Goal: Ask a question: Seek information or help from site administrators or community

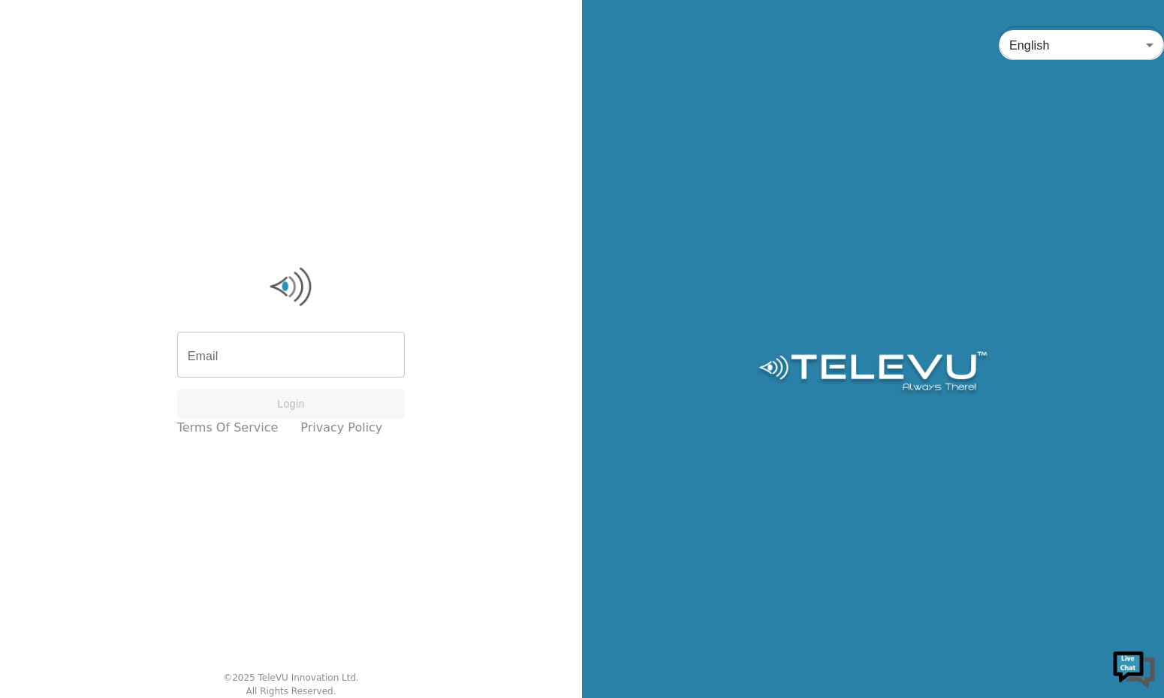
click at [293, 337] on input "Email" at bounding box center [291, 357] width 228 height 42
type input "[EMAIL_ADDRESS][DOMAIN_NAME]"
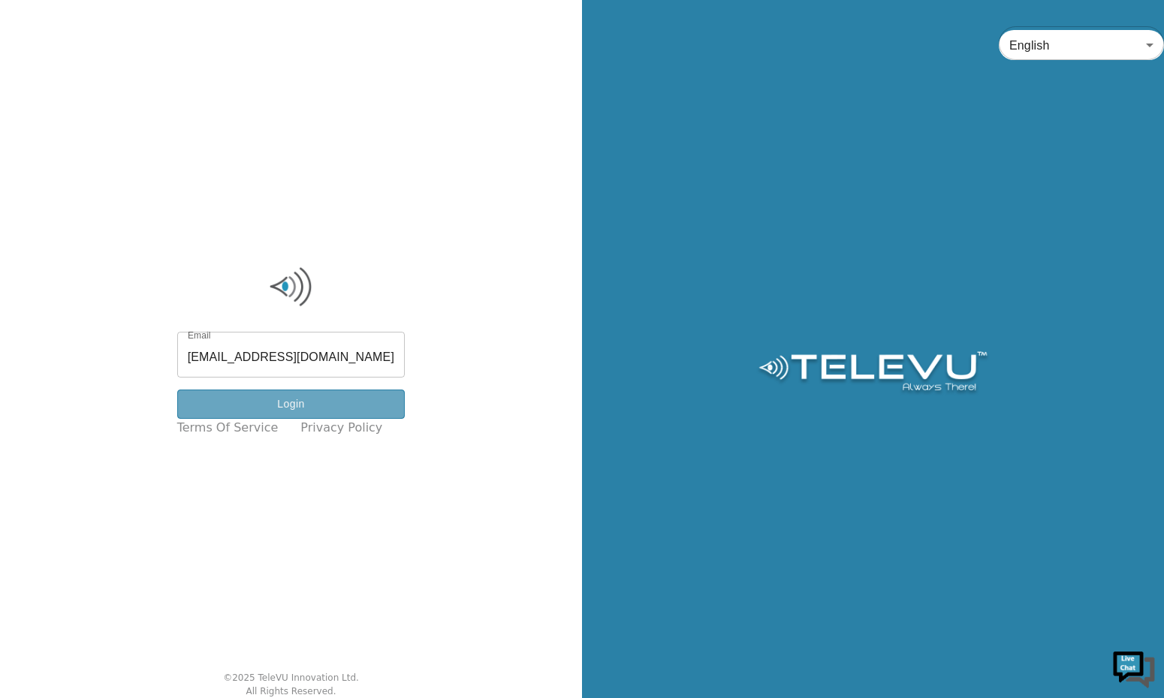
click at [312, 409] on button "Login" at bounding box center [291, 404] width 228 height 29
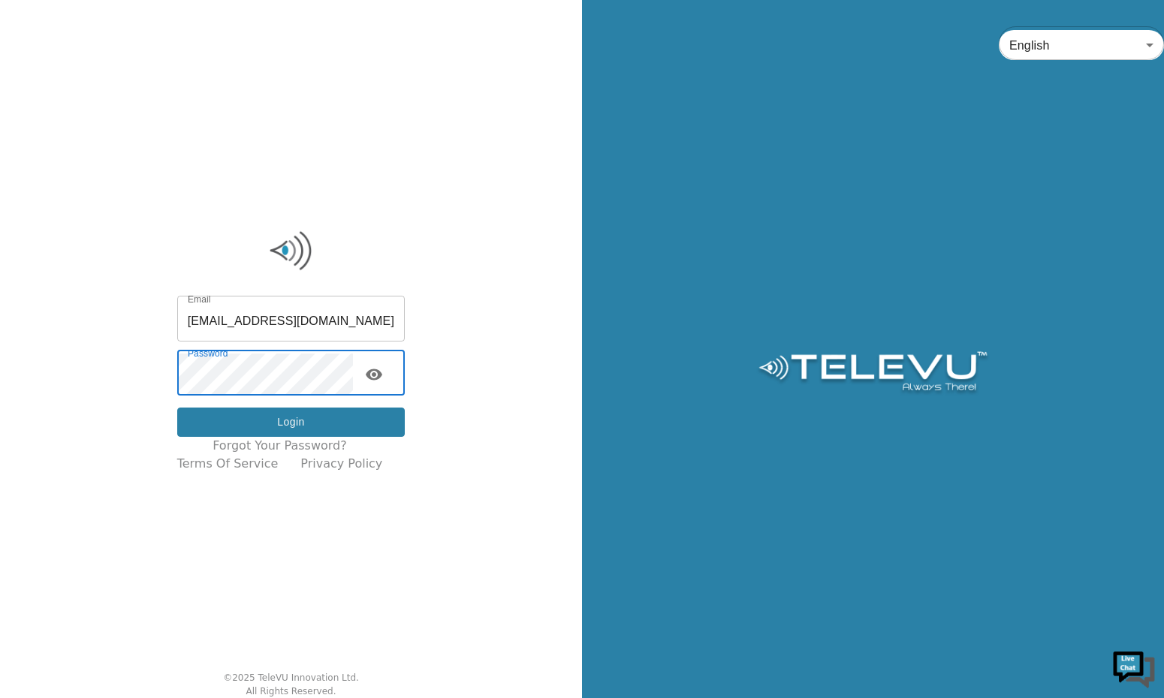
click at [272, 421] on button "Login" at bounding box center [291, 422] width 228 height 29
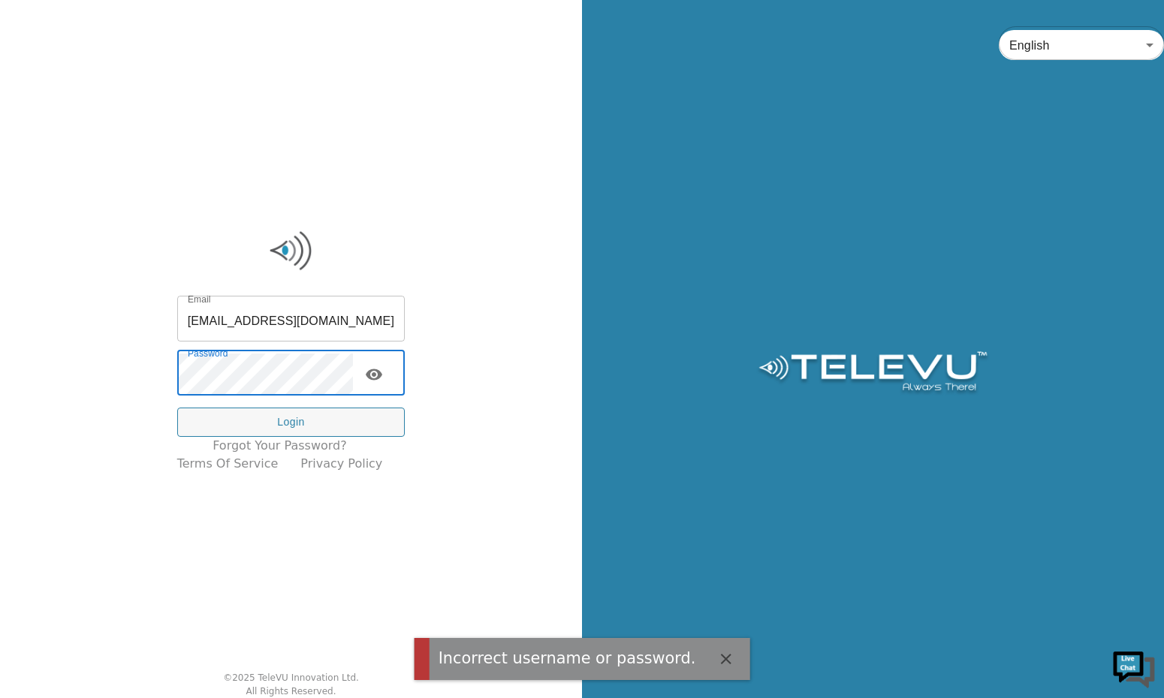
click at [134, 340] on div "Email vsparrowdown@mun.ca Email Password Password Login Forgot your password? T…" at bounding box center [291, 349] width 582 height 698
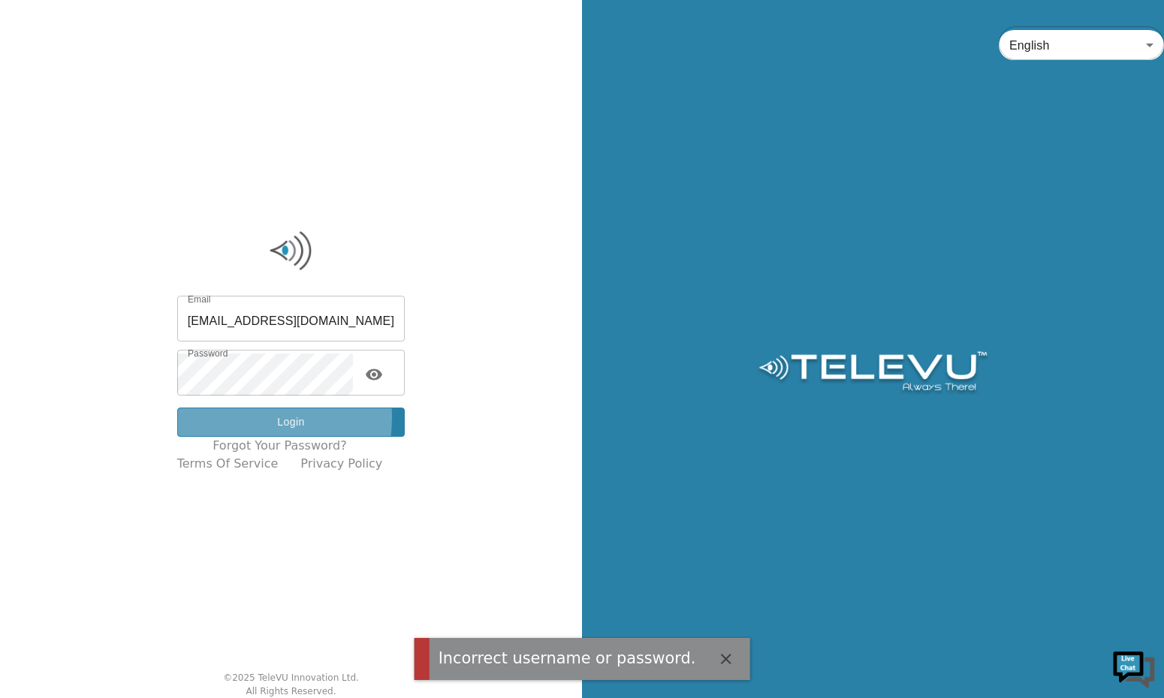
click at [247, 418] on button "Login" at bounding box center [291, 422] width 228 height 29
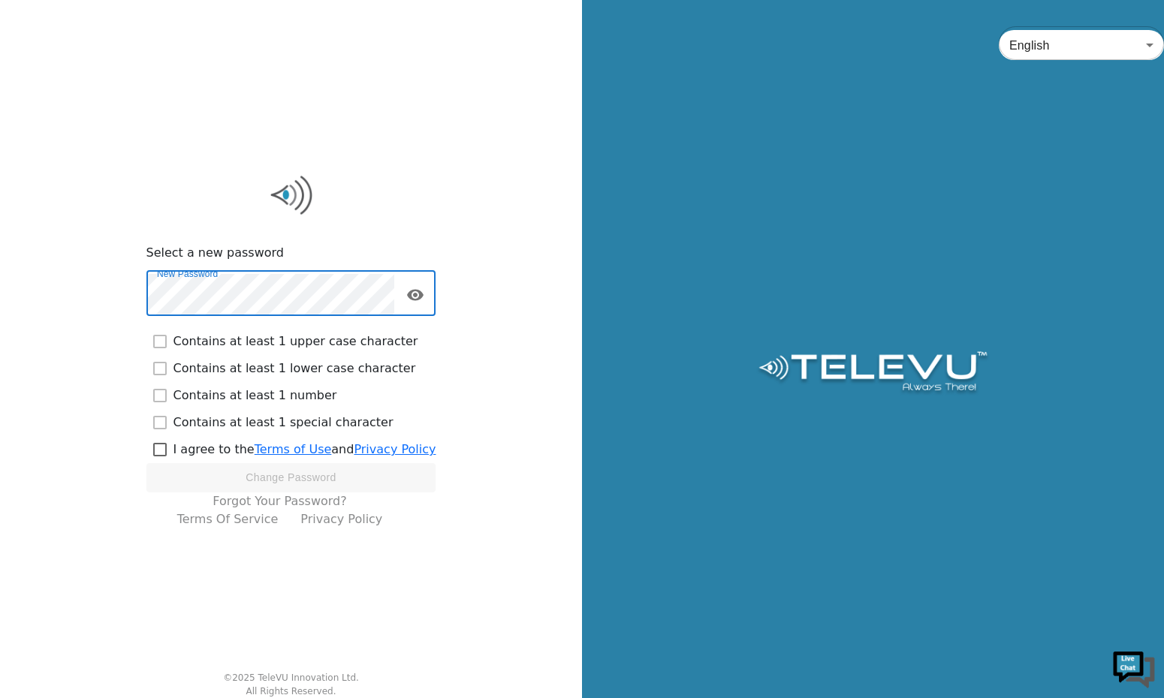
checkbox input "true"
click at [162, 448] on input "checkbox" at bounding box center [159, 449] width 27 height 27
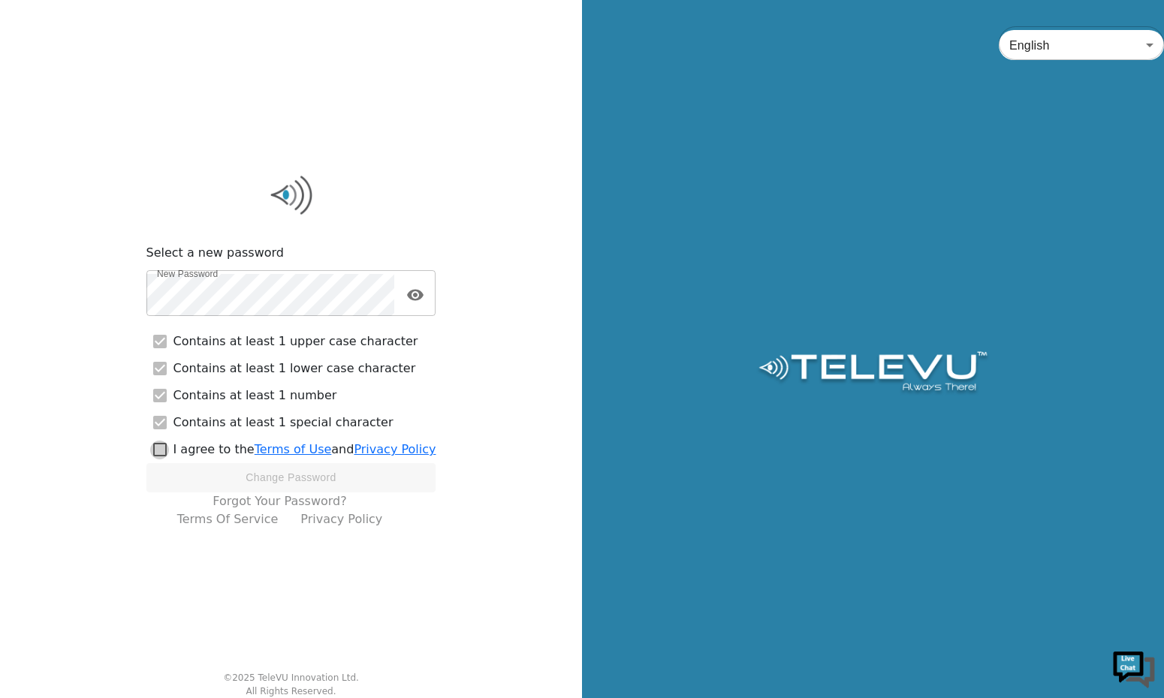
checkbox input "true"
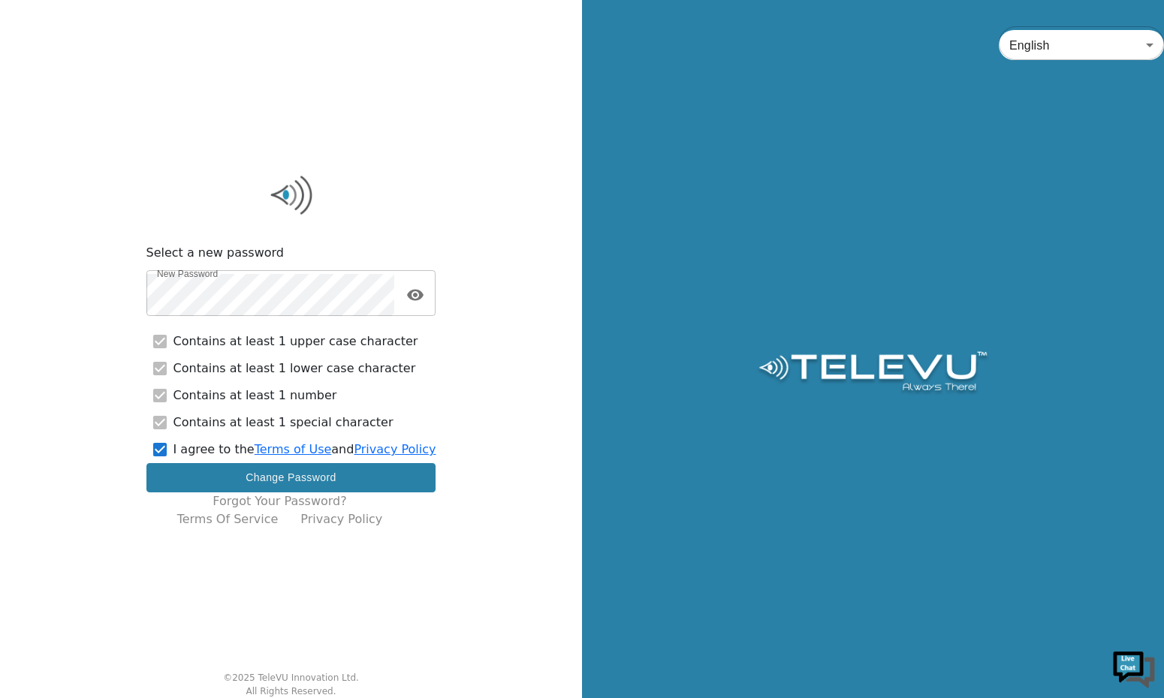
click at [253, 475] on button "Change Password" at bounding box center [291, 477] width 290 height 29
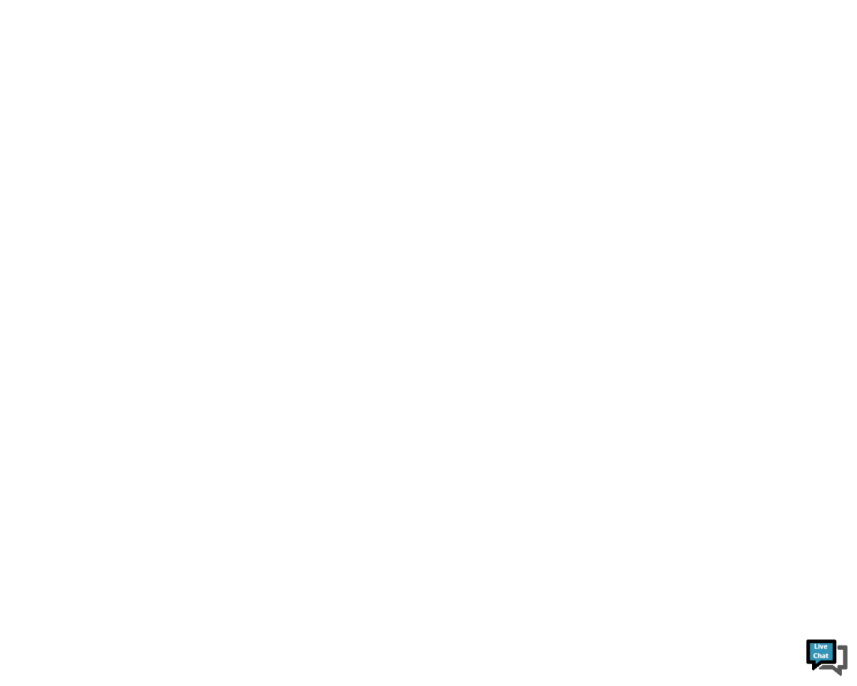
click at [584, 0] on html at bounding box center [428, 0] width 857 height 0
click at [831, 652] on img at bounding box center [827, 657] width 45 height 45
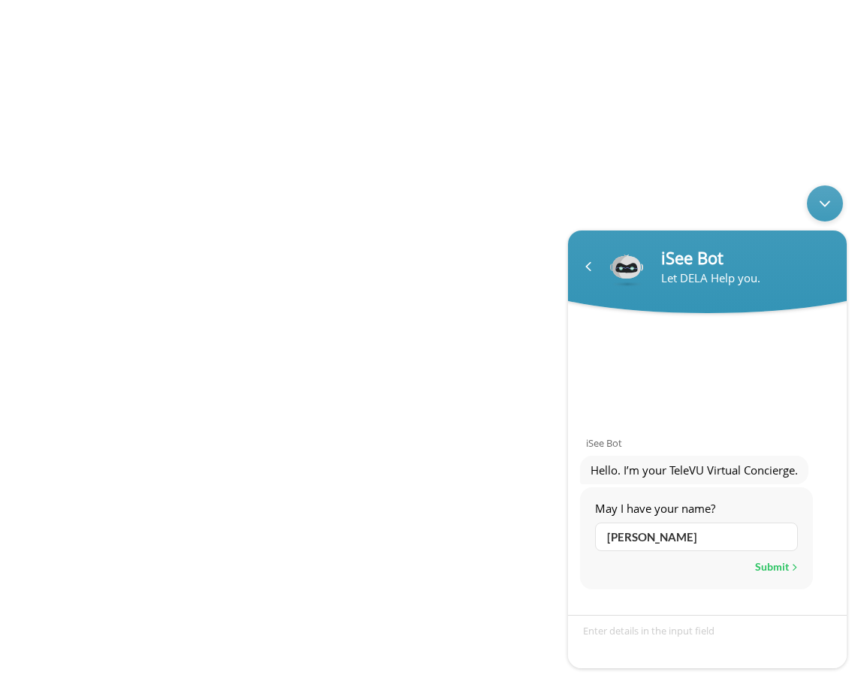
type input "[PERSON_NAME]"
click at [764, 566] on div "Submit" at bounding box center [776, 567] width 43 height 20
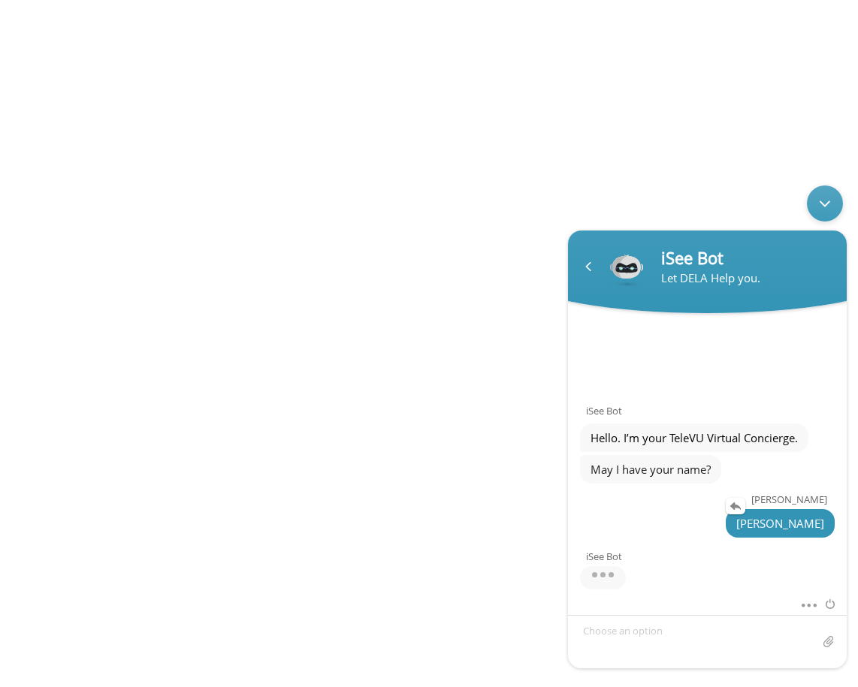
scroll to position [45, 0]
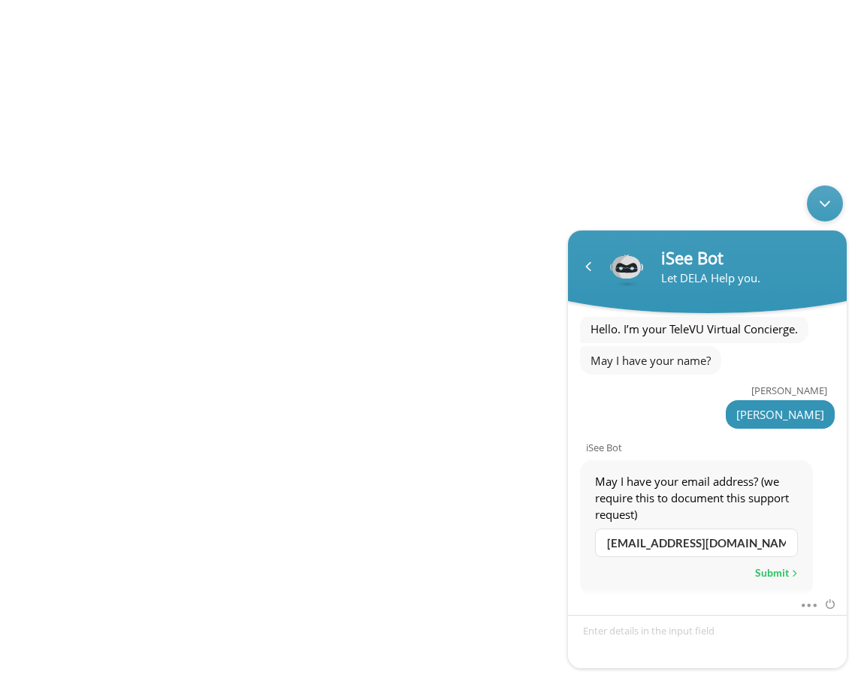
type input "[EMAIL_ADDRESS][DOMAIN_NAME]"
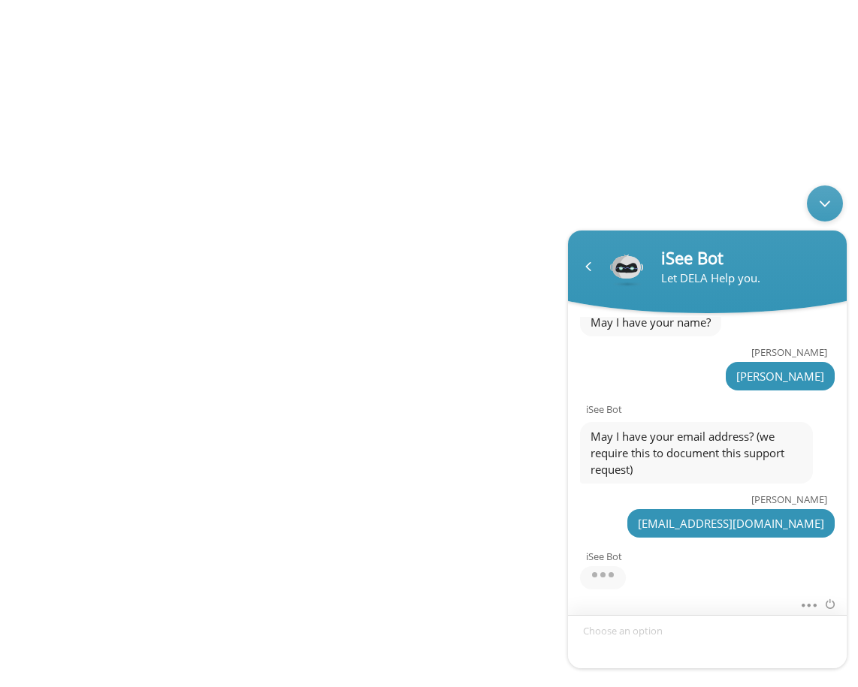
scroll to position [108, 0]
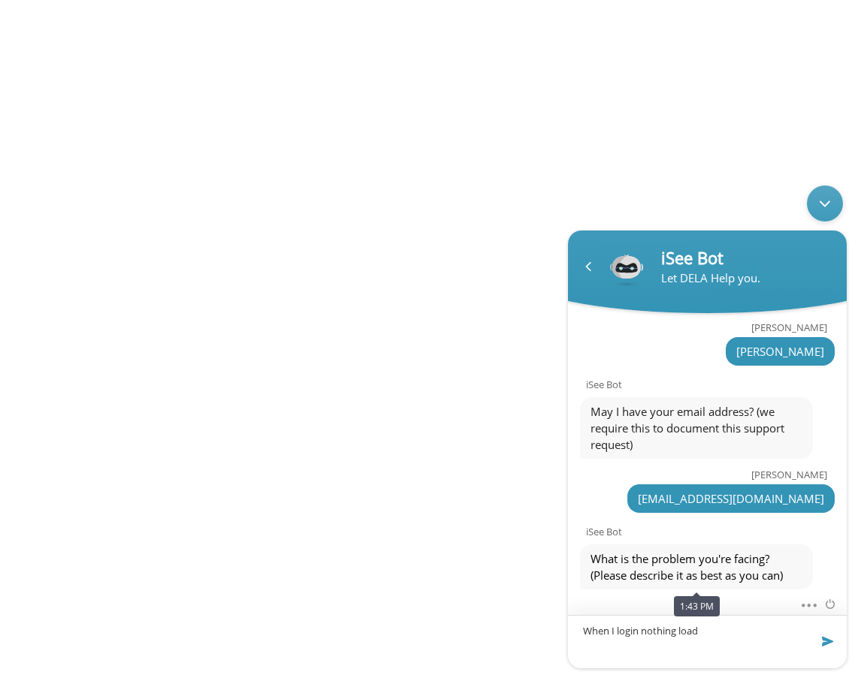
type textarea "When I login nothing loads"
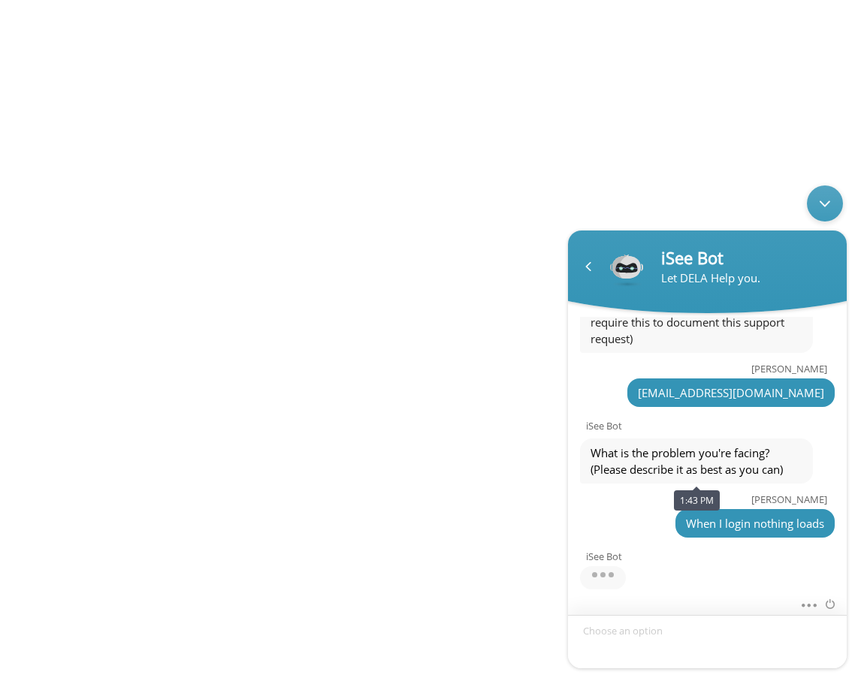
scroll to position [327, 0]
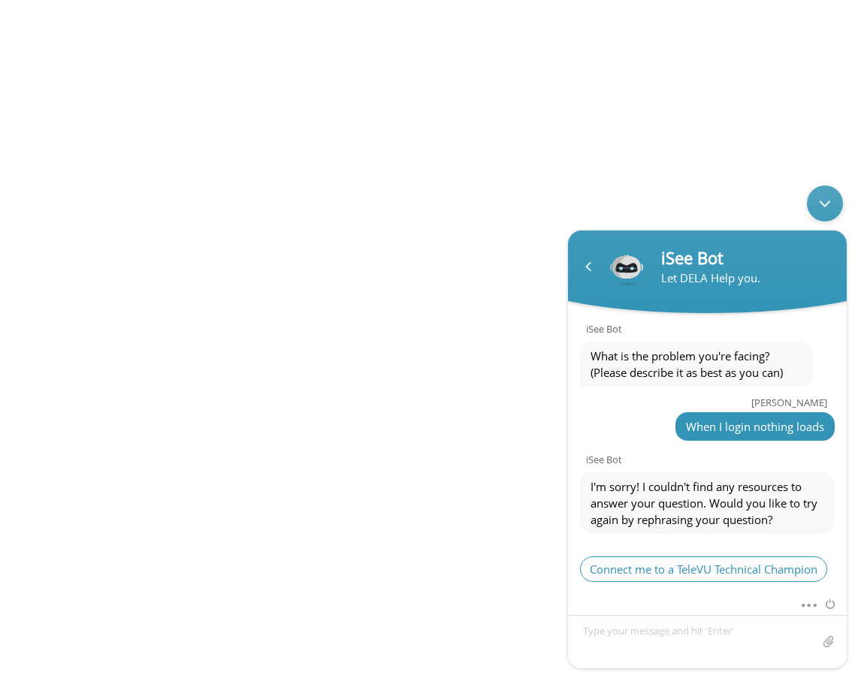
click at [645, 557] on span "Connect me to a TeleVU Technical Champion" at bounding box center [703, 570] width 247 height 26
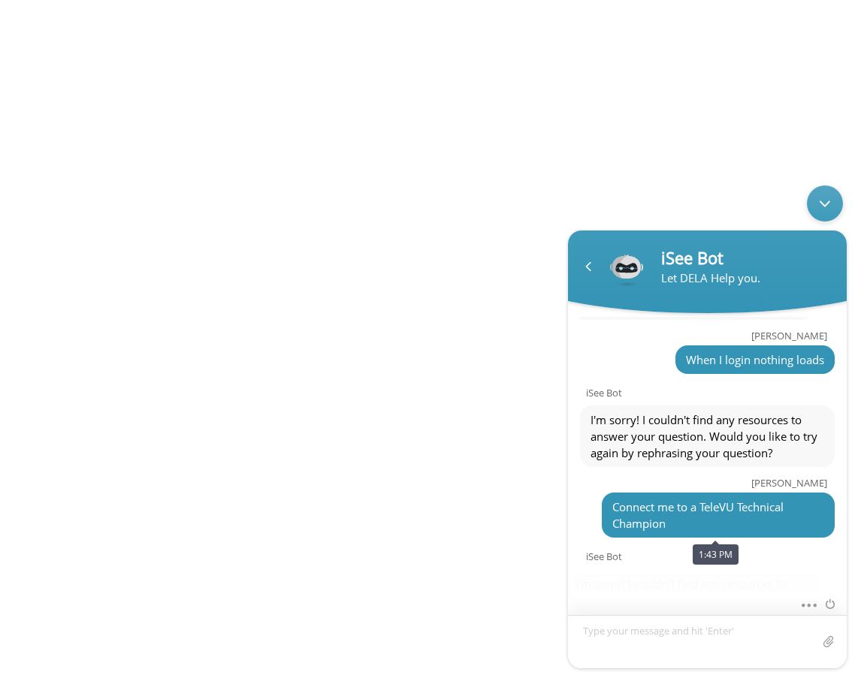
scroll to position [491, 0]
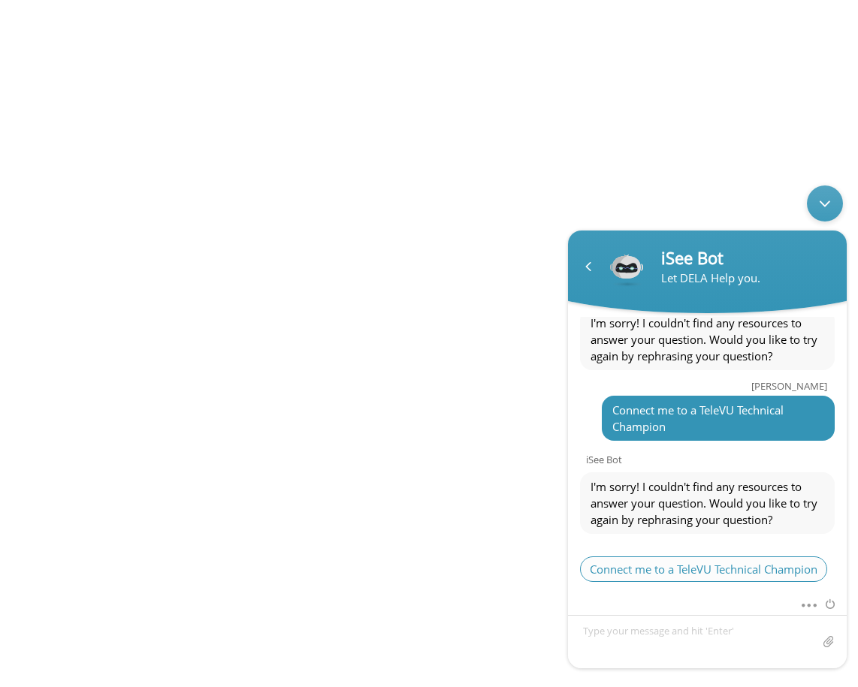
click at [661, 567] on span "Connect me to a TeleVU Technical Champion" at bounding box center [703, 570] width 247 height 26
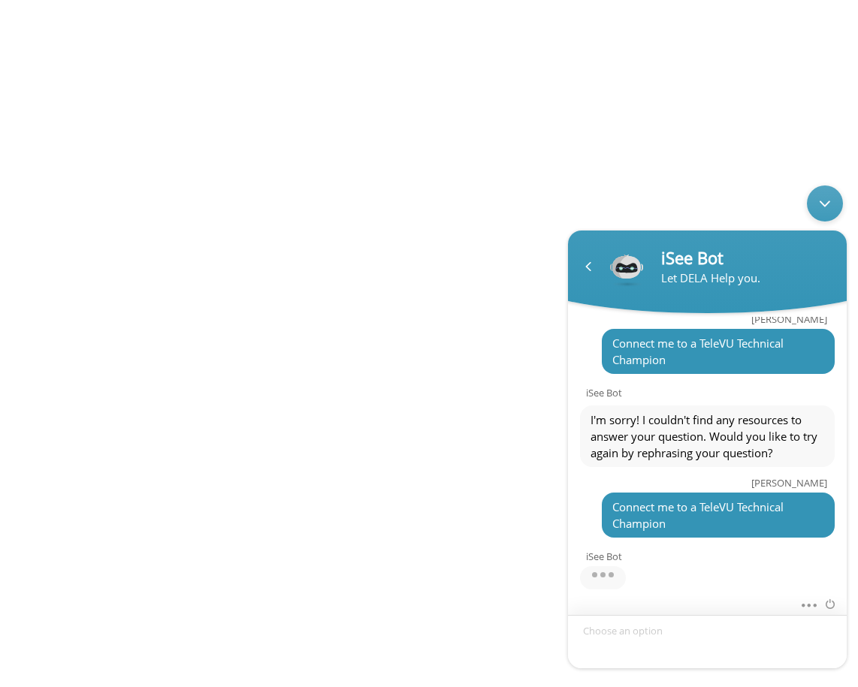
scroll to position [655, 0]
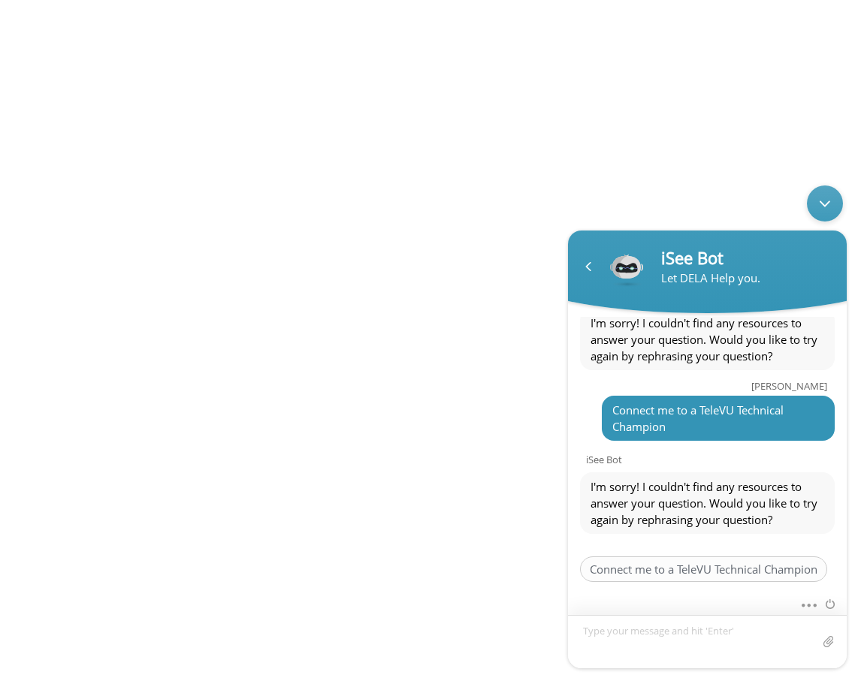
click at [593, 632] on textarea "Type your message and hit 'Enter'" at bounding box center [707, 641] width 279 height 53
type textarea "I need URGENT tech support for my clinic!"
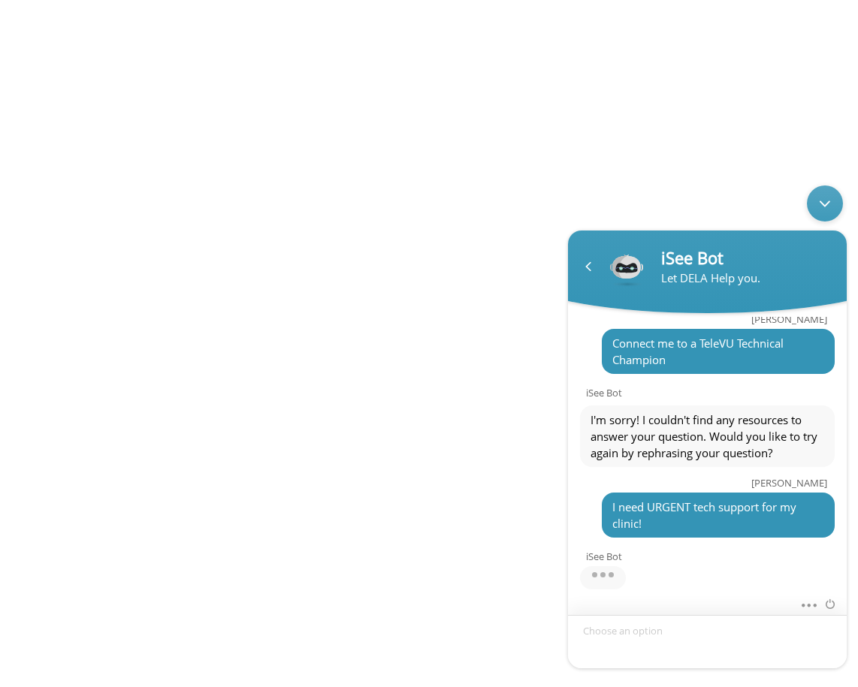
scroll to position [819, 0]
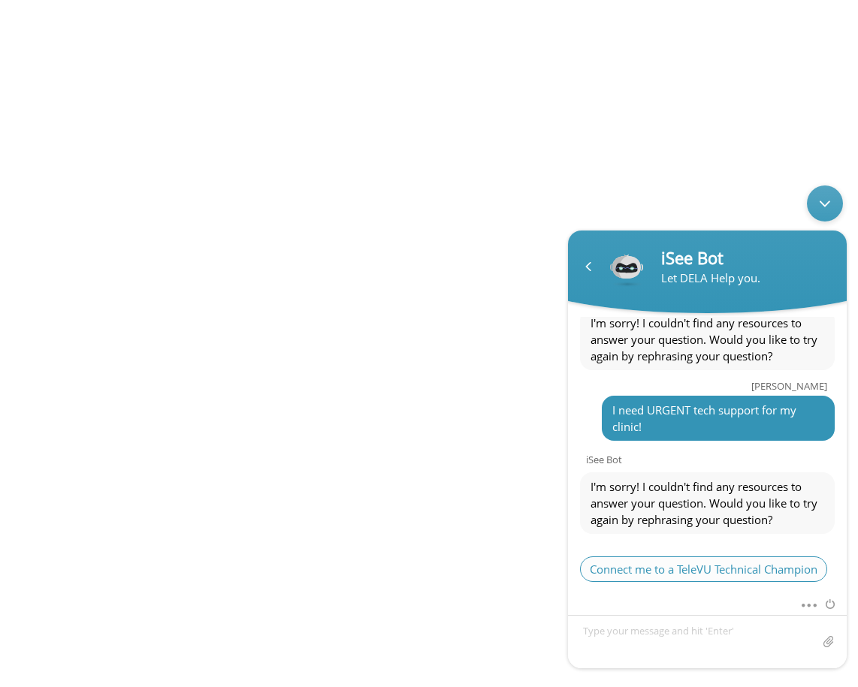
click at [677, 560] on span "Connect me to a TeleVU Technical Champion" at bounding box center [703, 570] width 247 height 26
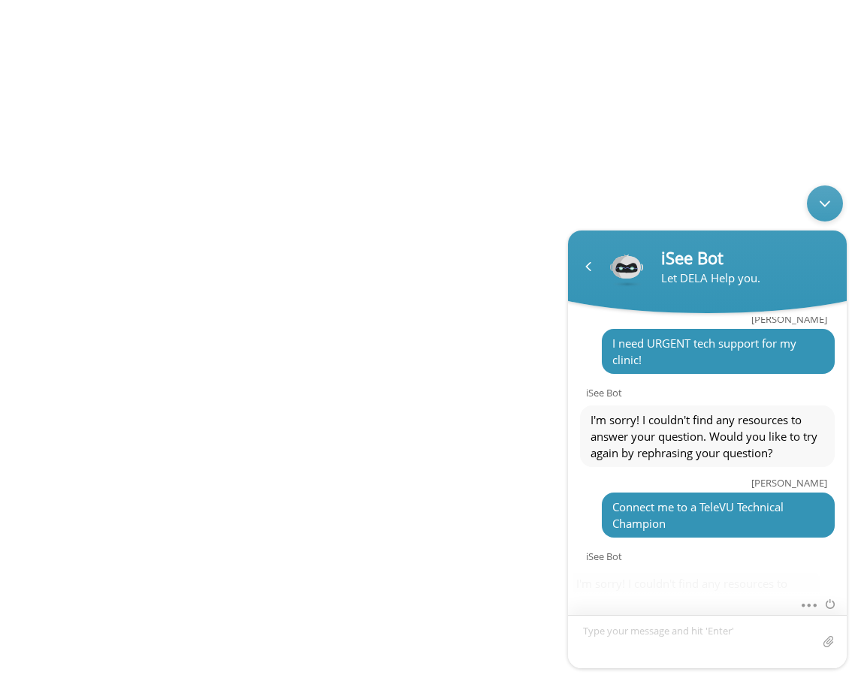
scroll to position [982, 0]
